Goal: Check status

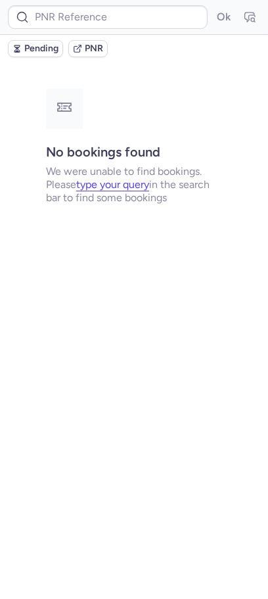
type input "CP7KR8"
type input "CPQMJ7"
type input "CPTTJN"
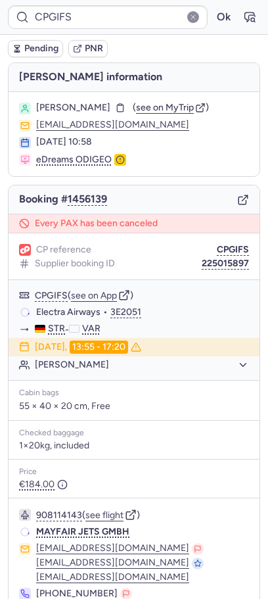
scroll to position [86, 0]
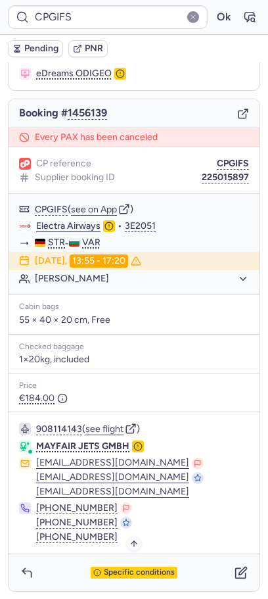
click at [95, 569] on icon "button" at bounding box center [97, 573] width 8 height 8
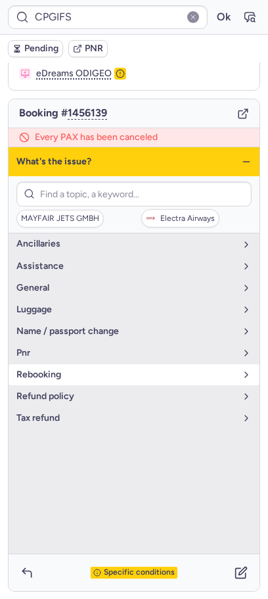
click at [94, 373] on span "rebooking" at bounding box center [126, 375] width 220 height 11
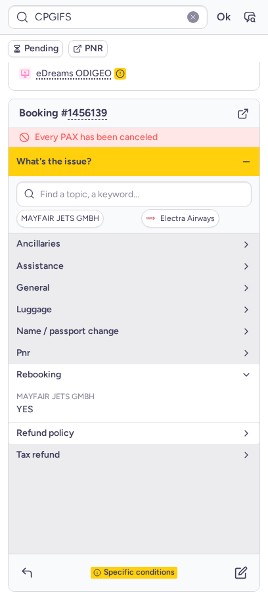
click at [69, 440] on button "refund policy" at bounding box center [134, 433] width 251 height 21
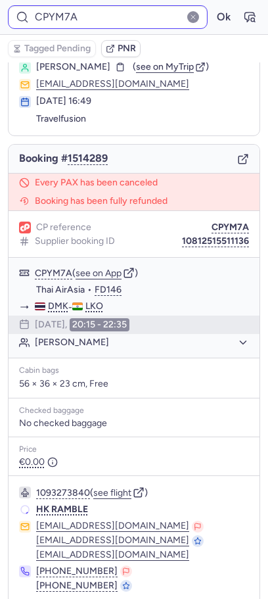
scroll to position [40, 0]
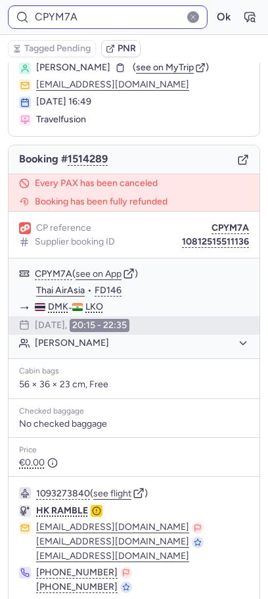
type input "CPYB99"
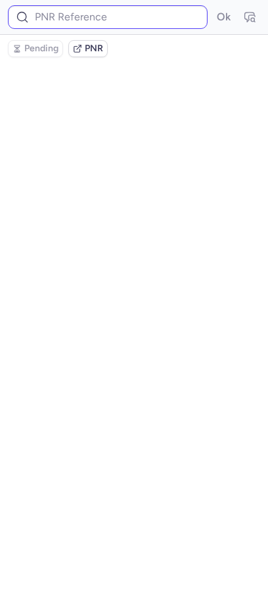
scroll to position [0, 0]
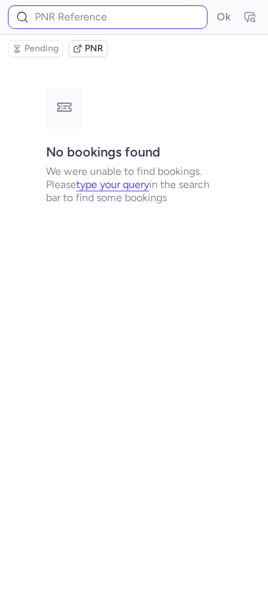
type input "CPYB99"
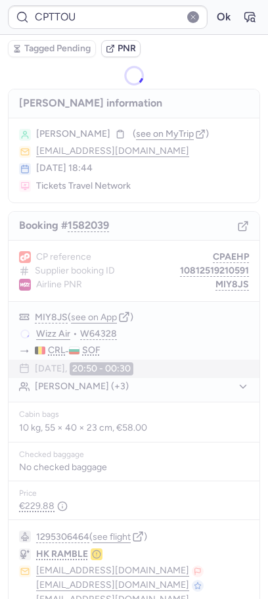
type input "CPUINE"
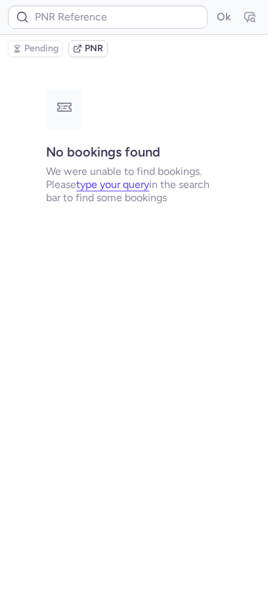
type input "CPRYCE"
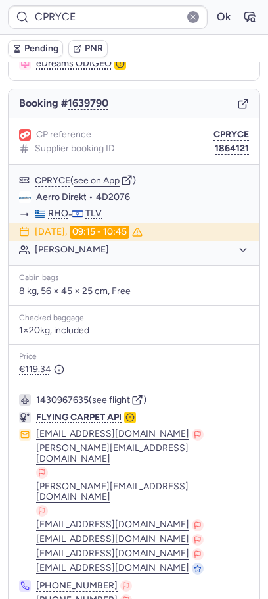
scroll to position [106, 0]
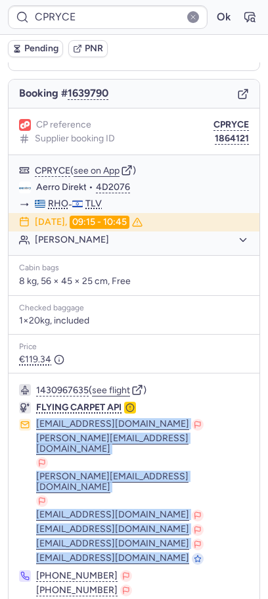
copy div "[EMAIL_ADDRESS][DOMAIN_NAME] [EMAIL_ADDRESS][DOMAIN_NAME] [PERSON_NAME][EMAIL_A…"
drag, startPoint x: 154, startPoint y: 509, endPoint x: 33, endPoint y: 427, distance: 146.3
click at [33, 427] on div "[EMAIL_ADDRESS][DOMAIN_NAME] [EMAIL_ADDRESS][DOMAIN_NAME] [PERSON_NAME][EMAIL_A…" at bounding box center [134, 492] width 230 height 146
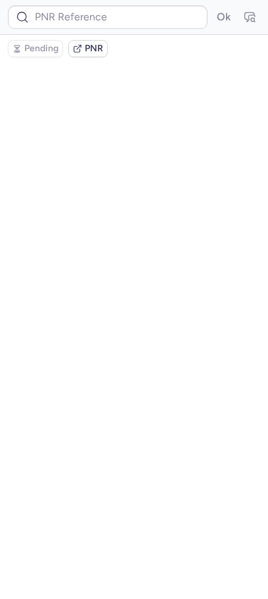
scroll to position [0, 0]
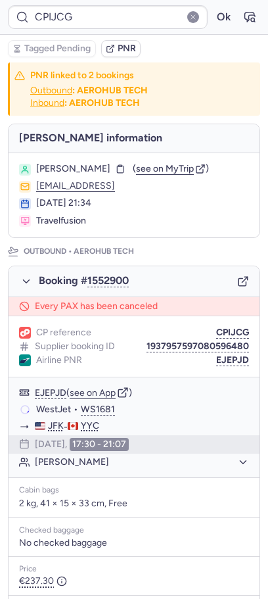
type input "CPACPZ"
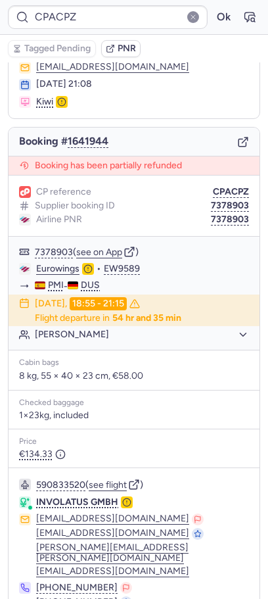
scroll to position [128, 0]
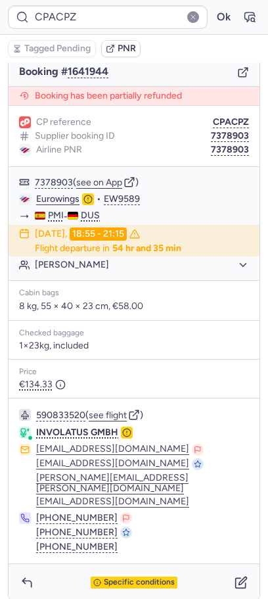
click at [219, 157] on div "CP reference CPACPZ Supplier booking ID 7378903 Airline PNR 7378903" at bounding box center [134, 136] width 251 height 61
click at [218, 152] on button "7378903" at bounding box center [230, 150] width 38 height 11
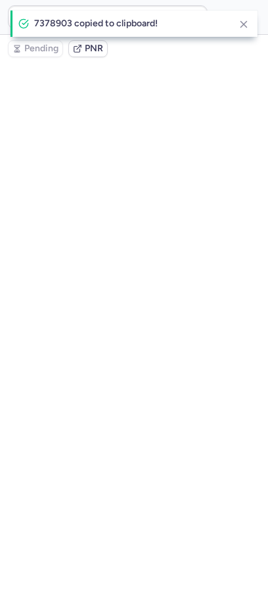
scroll to position [0, 0]
type input "CPACPZ"
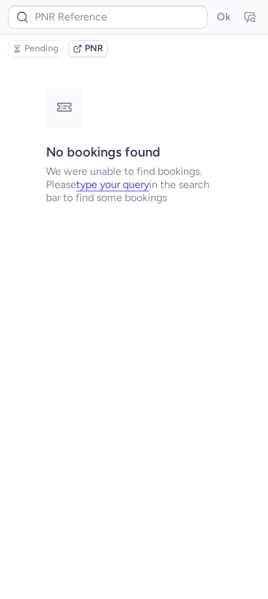
type input "7378903"
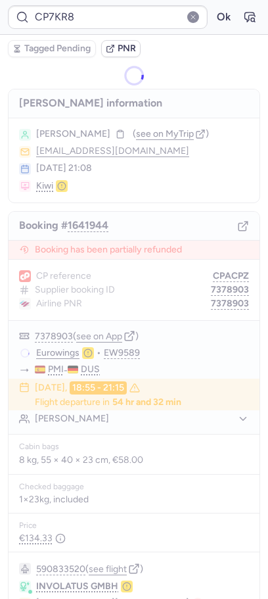
type input "CPYM7A"
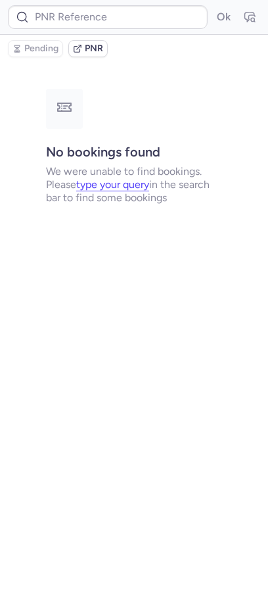
type input "CPACPZ"
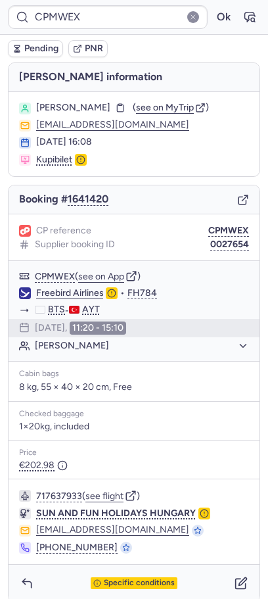
scroll to position [20, 0]
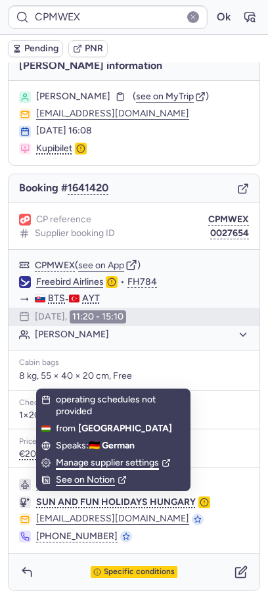
click at [67, 466] on div "Manage supplier settings" at bounding box center [113, 463] width 115 height 12
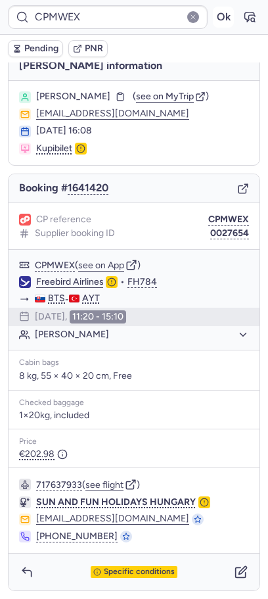
click at [229, 14] on button "Ok" at bounding box center [223, 17] width 21 height 21
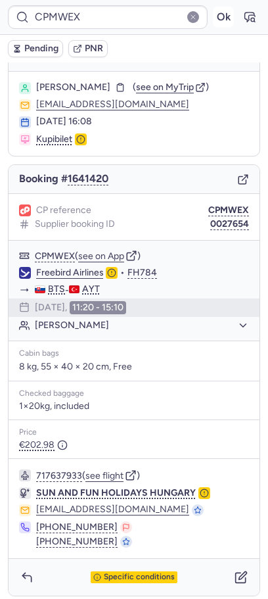
click at [227, 11] on button "Ok" at bounding box center [223, 17] width 21 height 21
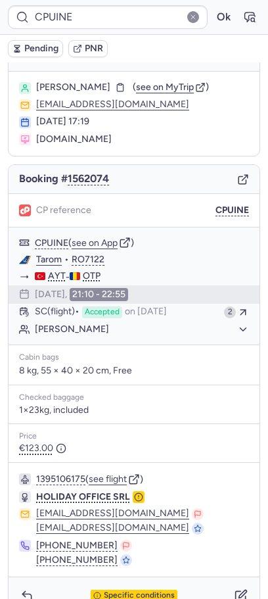
type input "CP82BR"
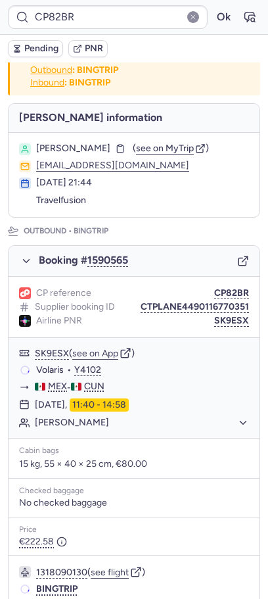
scroll to position [20, 0]
